Goal: Book appointment/travel/reservation

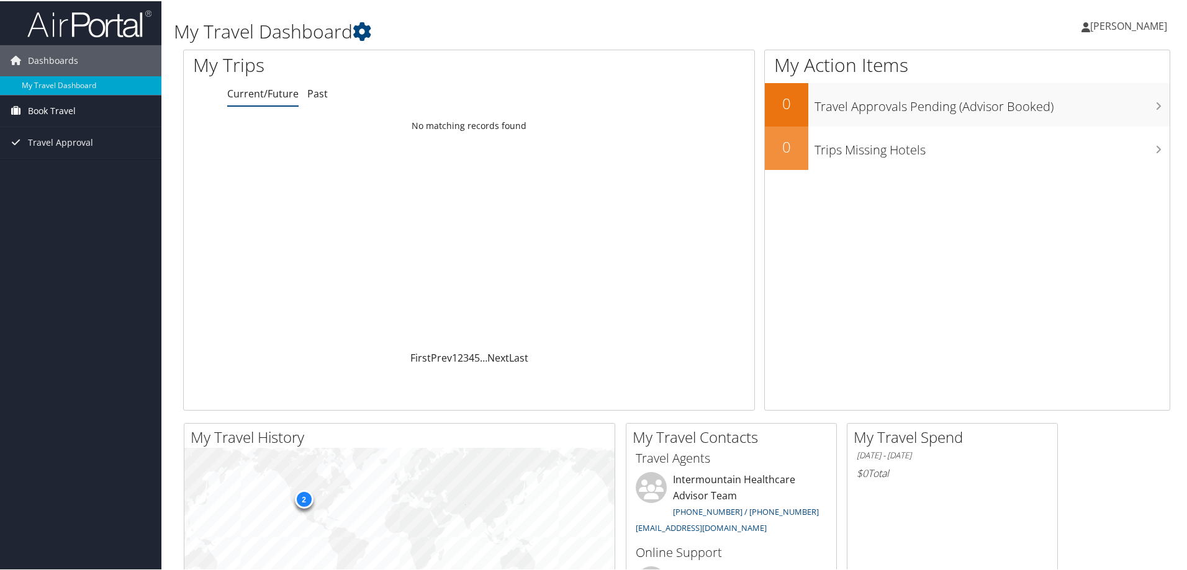
click at [119, 112] on link "Book Travel" at bounding box center [80, 109] width 161 height 31
click at [103, 151] on link "Book/Manage Online Trips" at bounding box center [80, 153] width 161 height 19
